Goal: Obtain resource: Download file/media

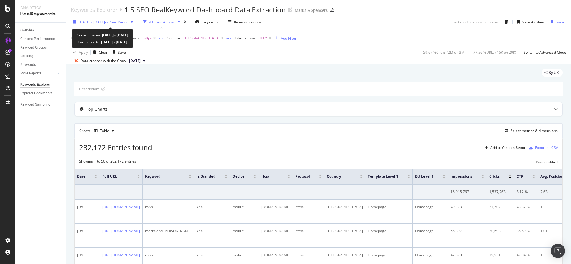
click at [103, 23] on span "[DATE] - [DATE]" at bounding box center [92, 22] width 26 height 5
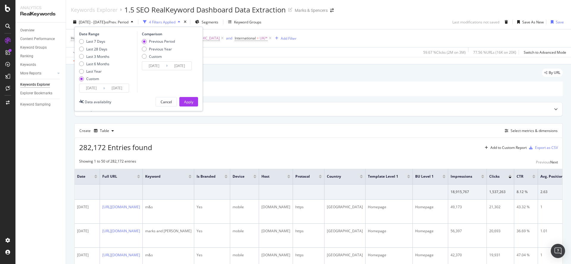
click at [88, 88] on input "2025/07/26" at bounding box center [91, 88] width 24 height 8
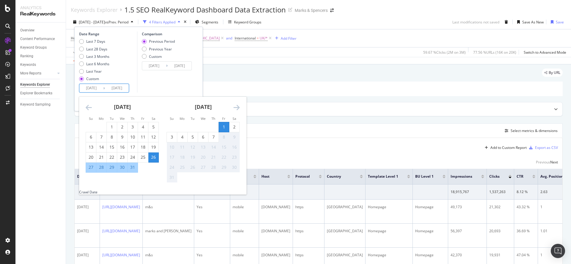
click at [151, 157] on div "26" at bounding box center [153, 158] width 10 height 6
click at [216, 134] on div "7" at bounding box center [213, 137] width 10 height 6
type input "2025/08/07"
type input "2025/07/13"
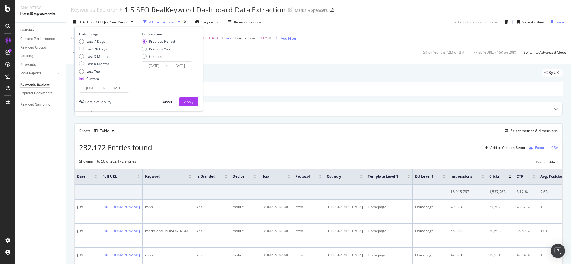
click at [96, 84] on input "2025/07/26" at bounding box center [91, 88] width 24 height 8
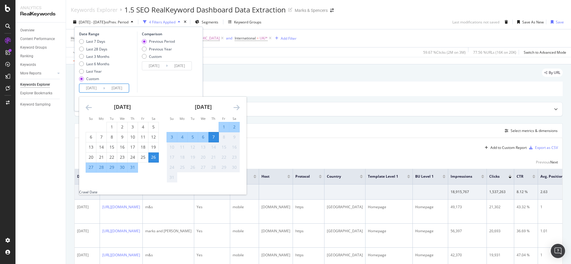
click at [231, 125] on div "2" at bounding box center [234, 127] width 10 height 6
type input "2025/08/02"
type input "2025/07/27"
type input "2025/08/01"
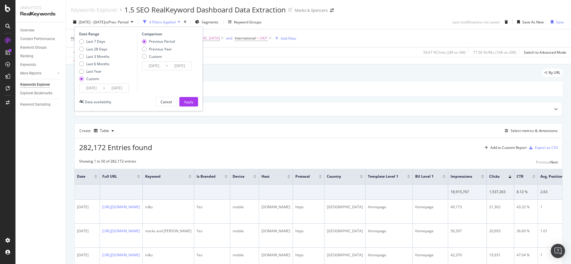
click at [152, 86] on div "Comparison Previous Period Previous Year Custom 2025/07/27 Navigate forward to …" at bounding box center [165, 61] width 56 height 61
click at [188, 105] on div "Apply" at bounding box center [188, 101] width 9 height 9
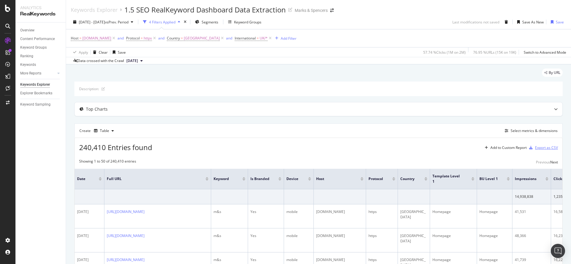
click at [536, 150] on div "Export as CSV" at bounding box center [546, 147] width 23 height 5
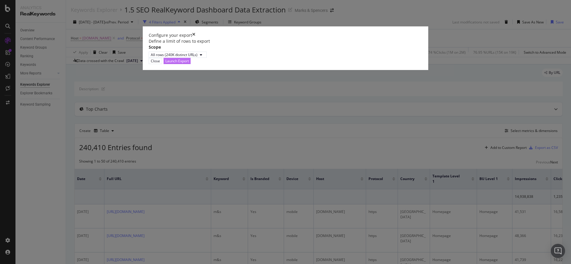
click at [189, 64] on div "Launch Export" at bounding box center [176, 61] width 23 height 5
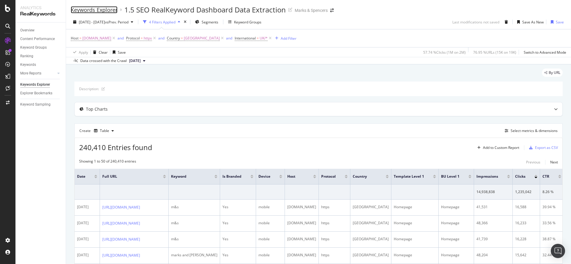
click at [113, 10] on div "Keywords Explorer" at bounding box center [94, 10] width 47 height 7
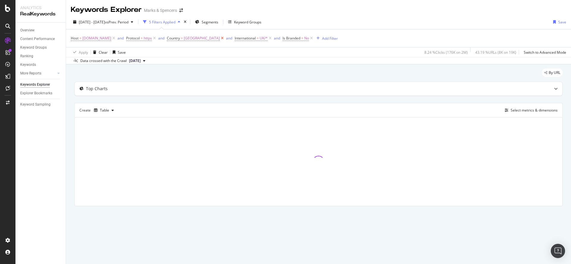
click at [225, 38] on icon at bounding box center [222, 38] width 5 height 6
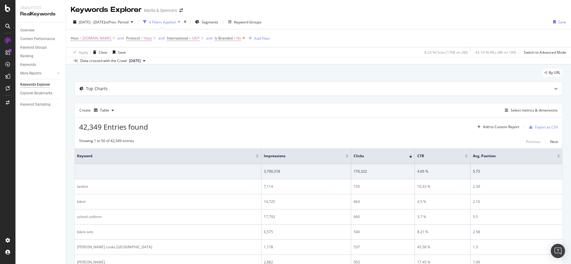
click at [246, 37] on icon at bounding box center [243, 38] width 5 height 6
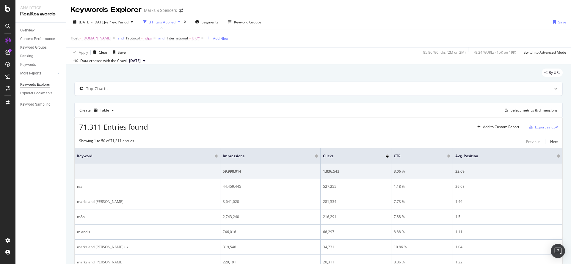
click at [329, 34] on div "Host = [DOMAIN_NAME] and Protocol = https and International = UK/* Add Filter" at bounding box center [318, 38] width 495 height 18
